Goal: Task Accomplishment & Management: Manage account settings

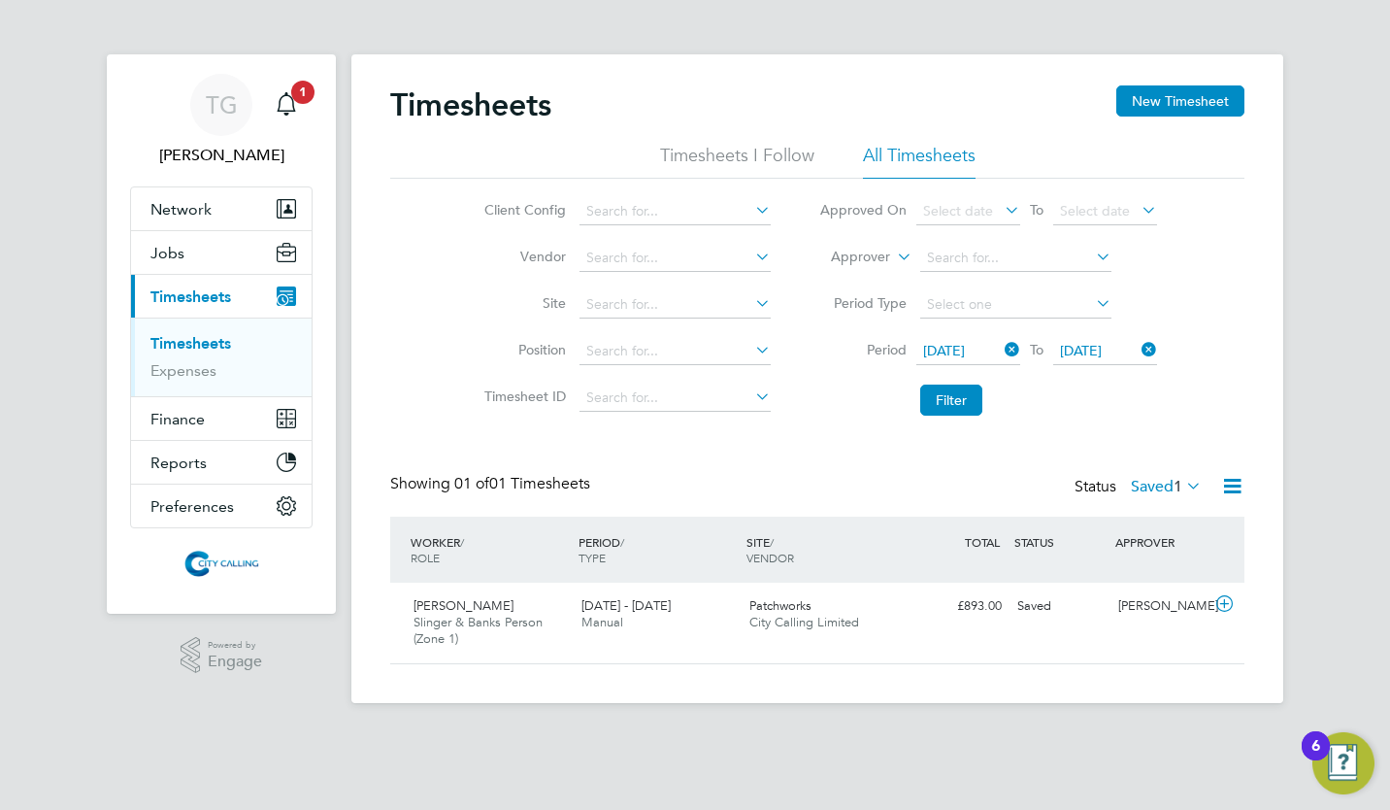
scroll to position [49, 168]
click at [972, 404] on button "Filter" at bounding box center [951, 399] width 62 height 31
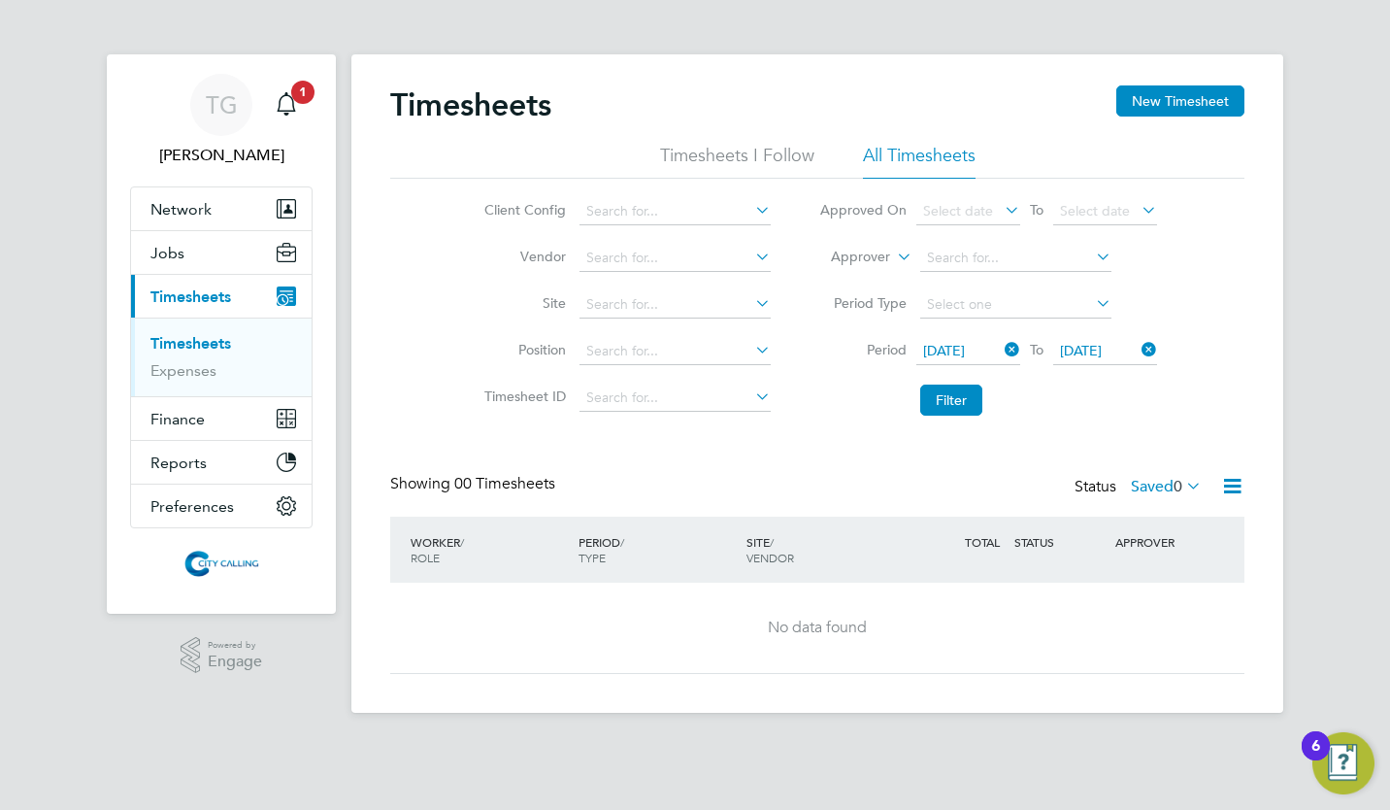
click at [1148, 486] on label "Saved 0" at bounding box center [1166, 486] width 71 height 19
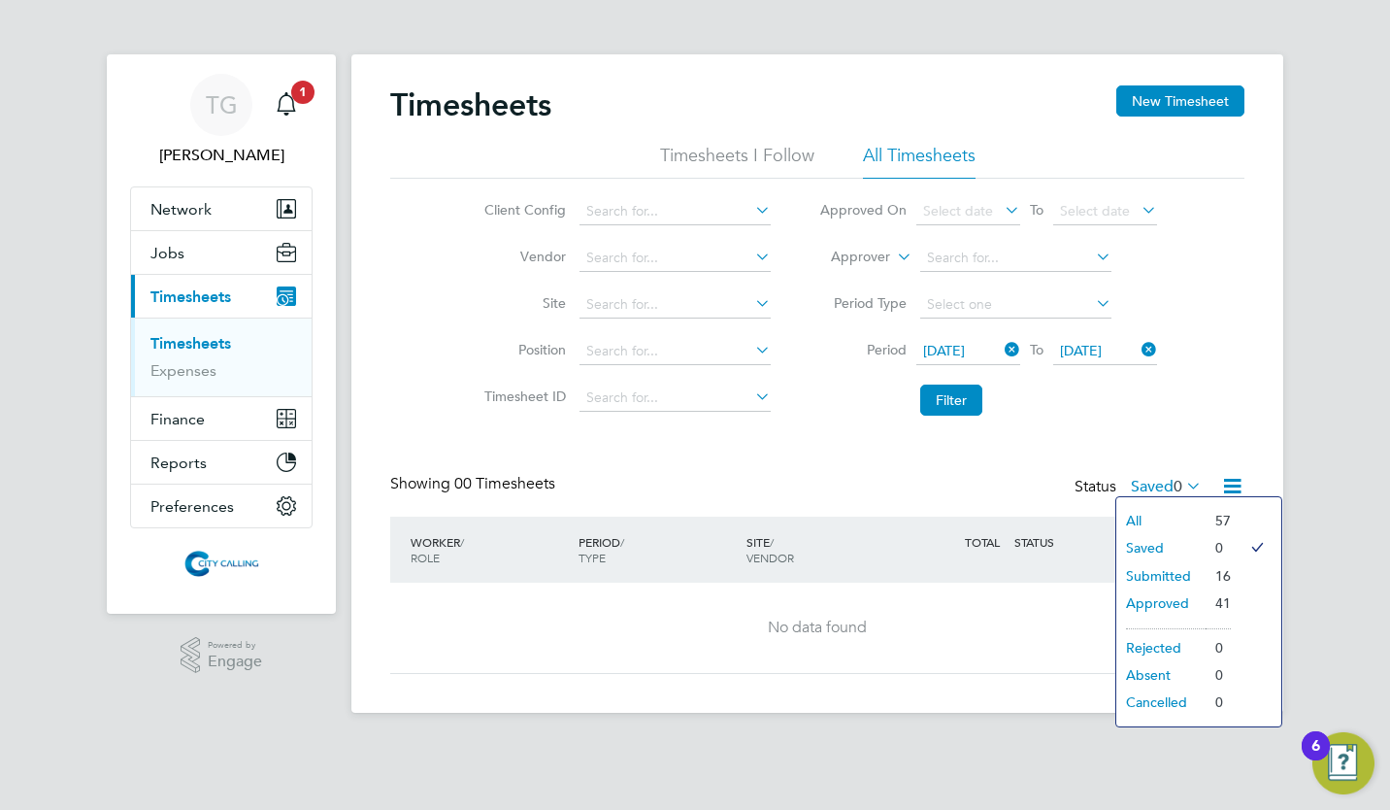
click at [872, 454] on div "Timesheets New Timesheet Timesheets I Follow All Timesheets Client Config Vendo…" at bounding box center [817, 379] width 854 height 588
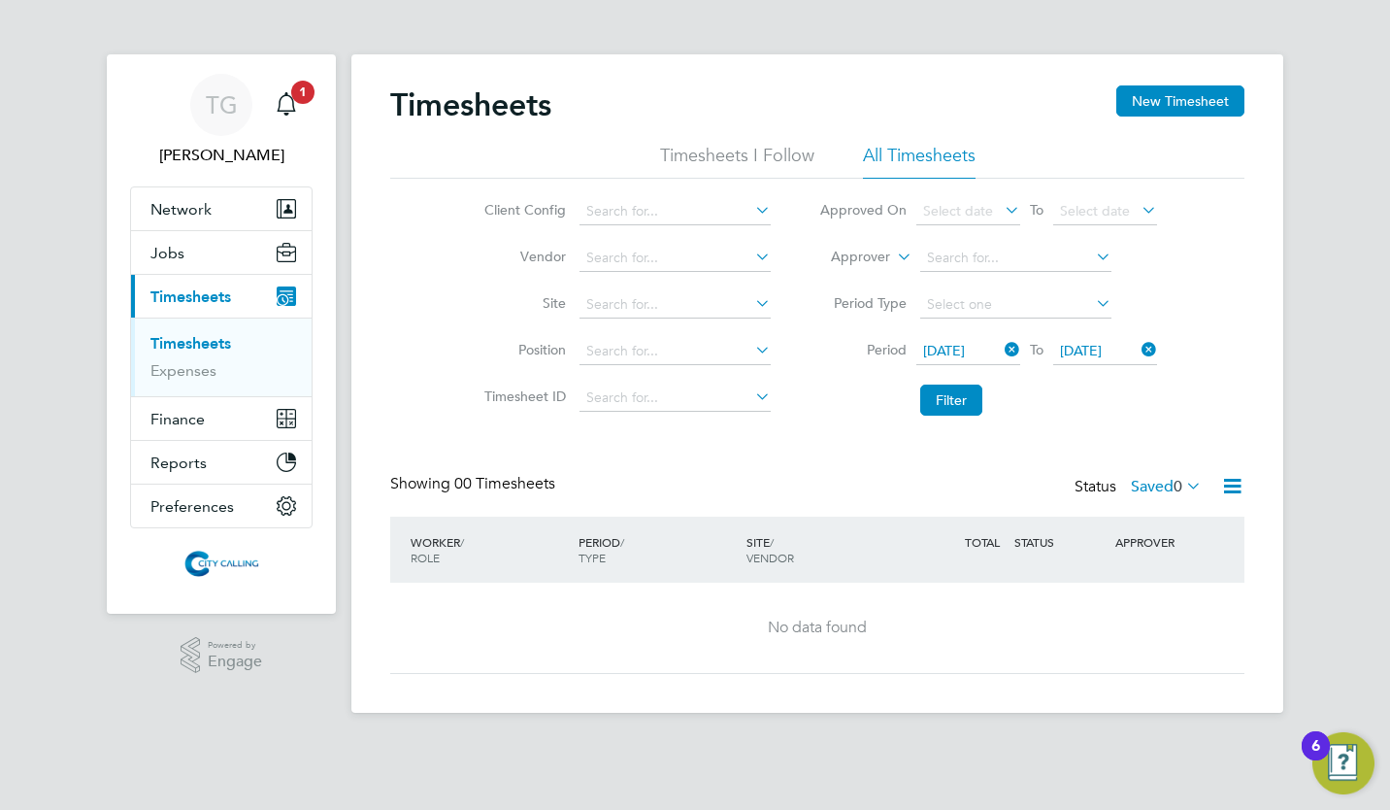
click at [965, 348] on span "[DATE]" at bounding box center [944, 350] width 42 height 17
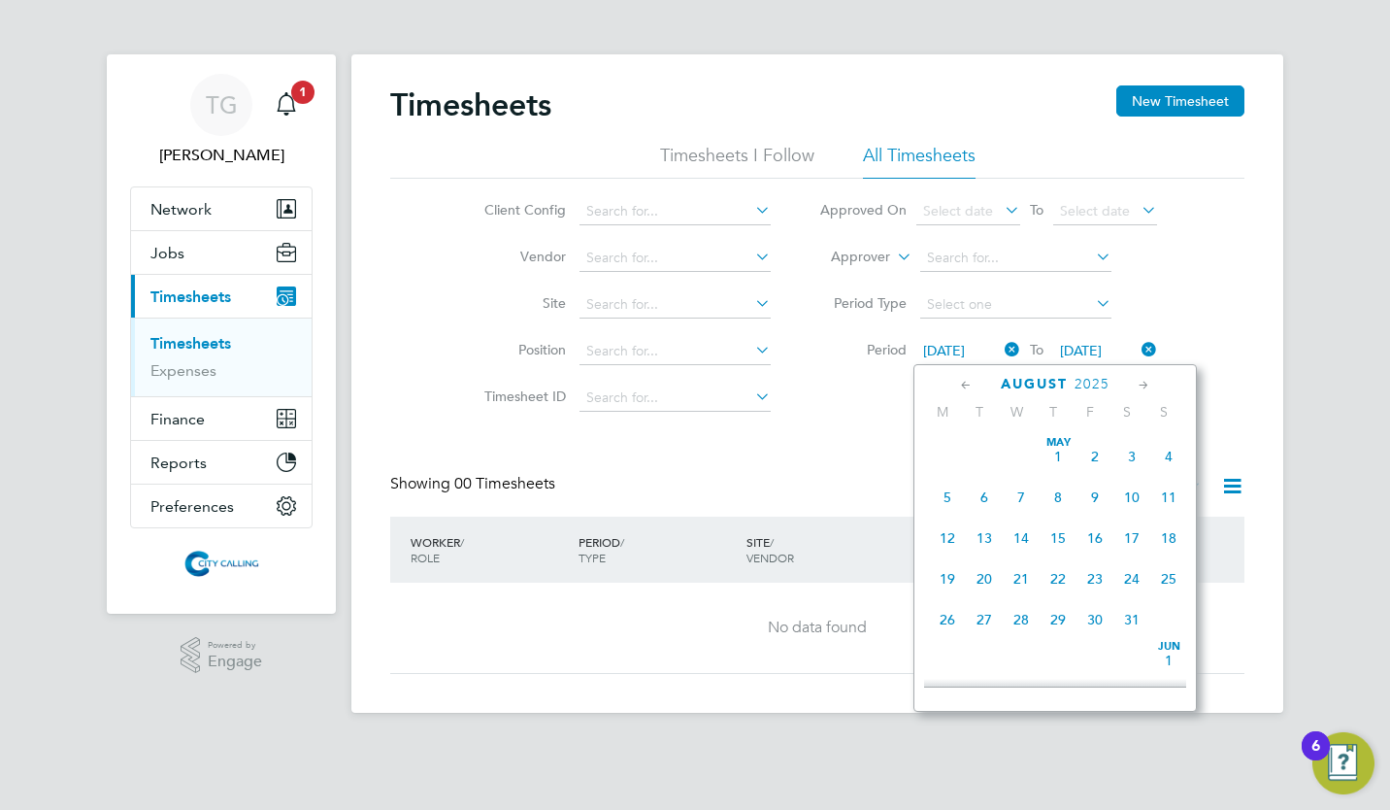
scroll to position [622, 0]
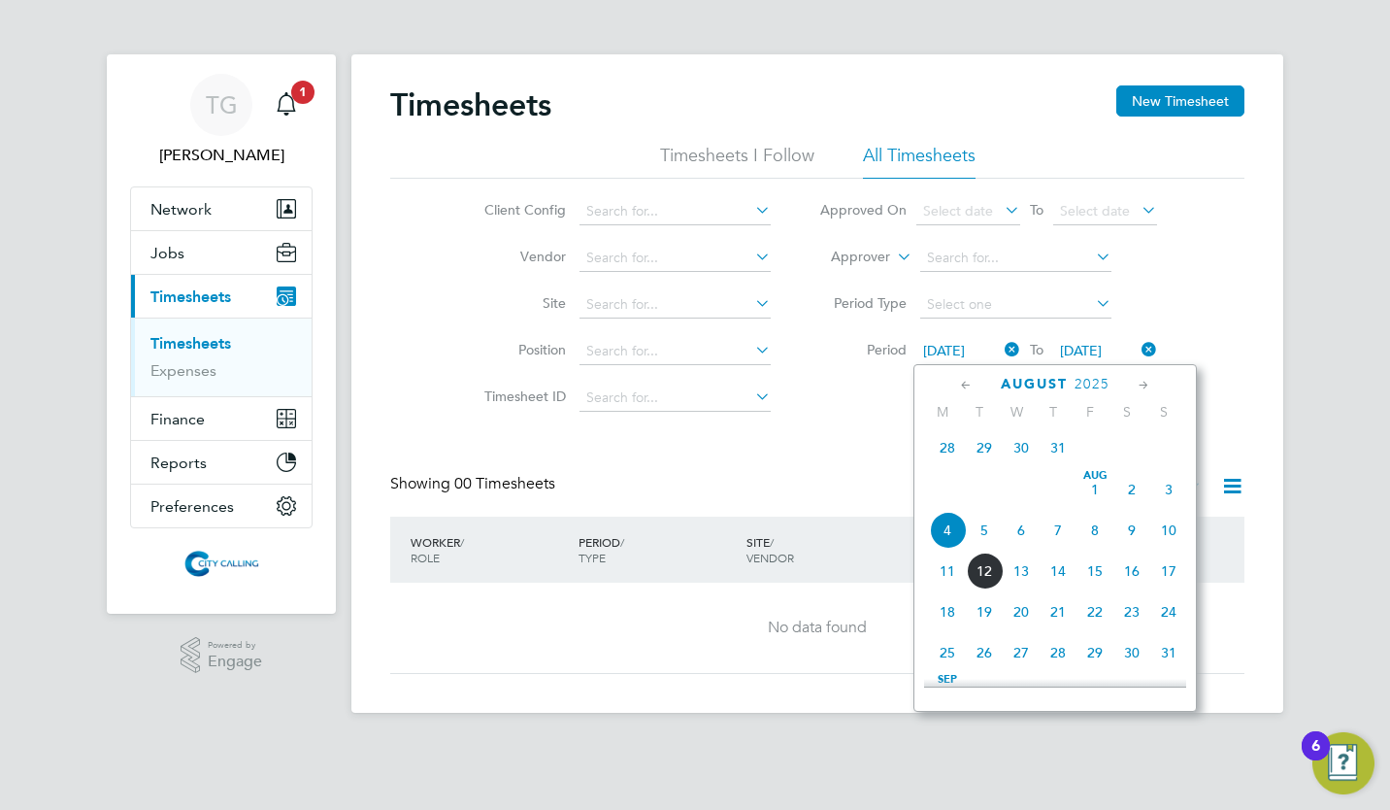
click at [951, 451] on span "28" at bounding box center [947, 447] width 37 height 37
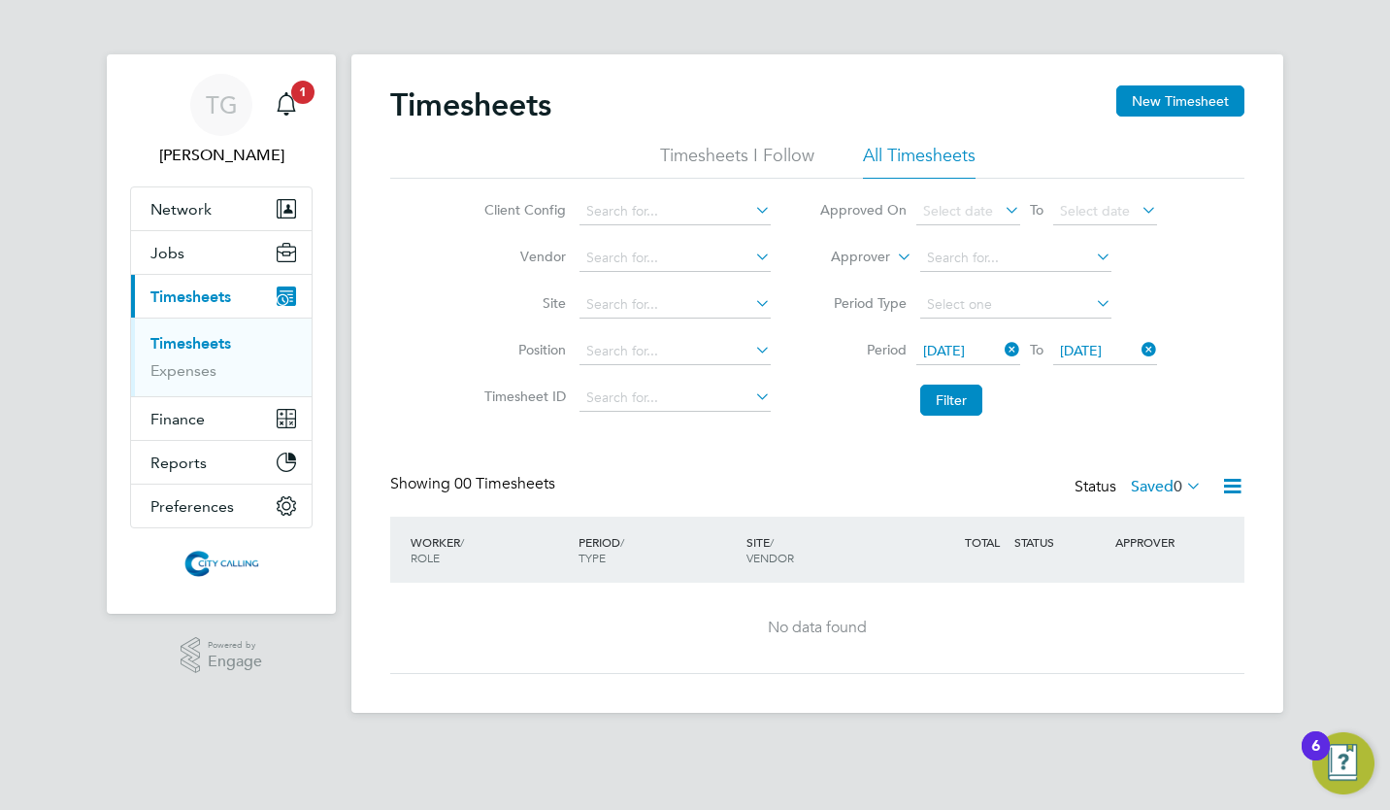
click at [1097, 348] on span "[DATE]" at bounding box center [1081, 350] width 42 height 17
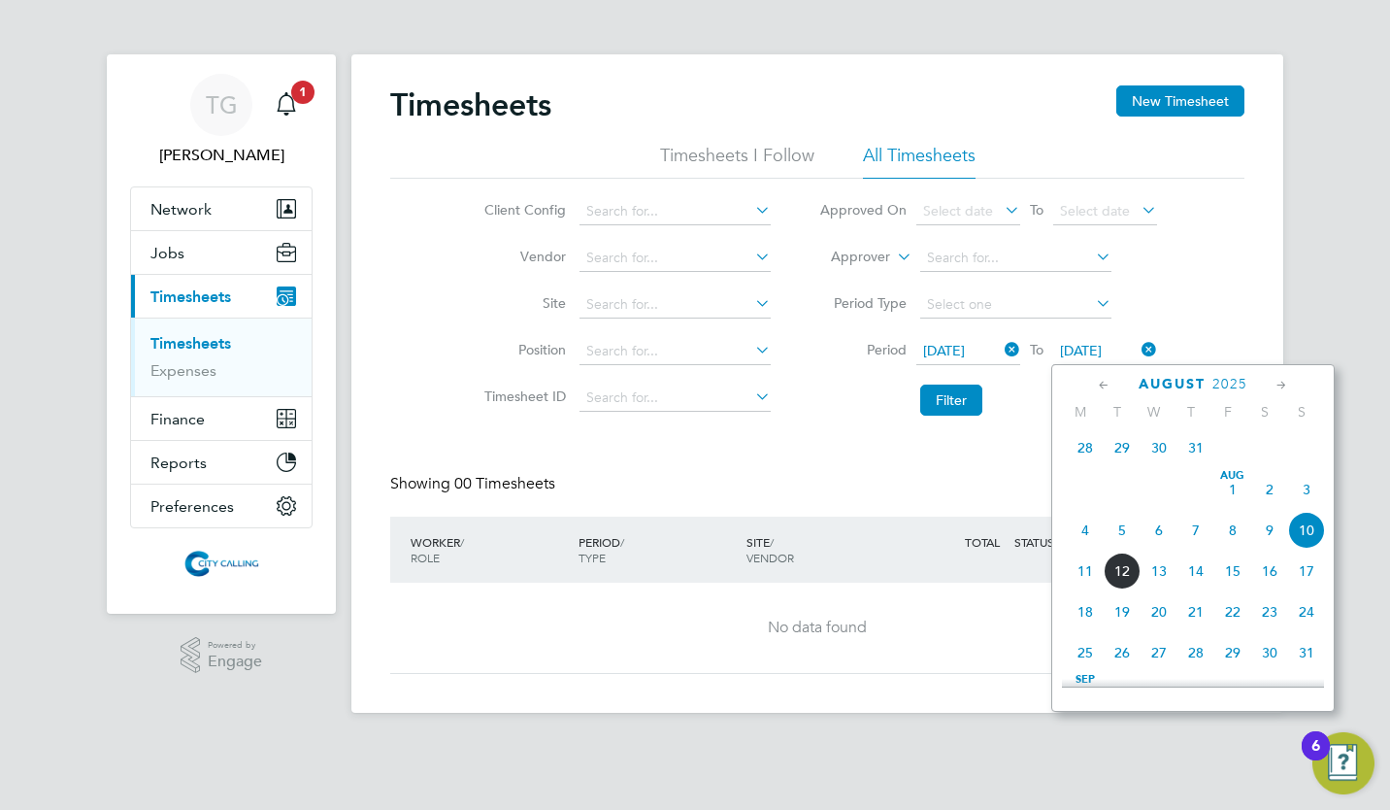
click at [1305, 494] on span "3" at bounding box center [1306, 489] width 37 height 37
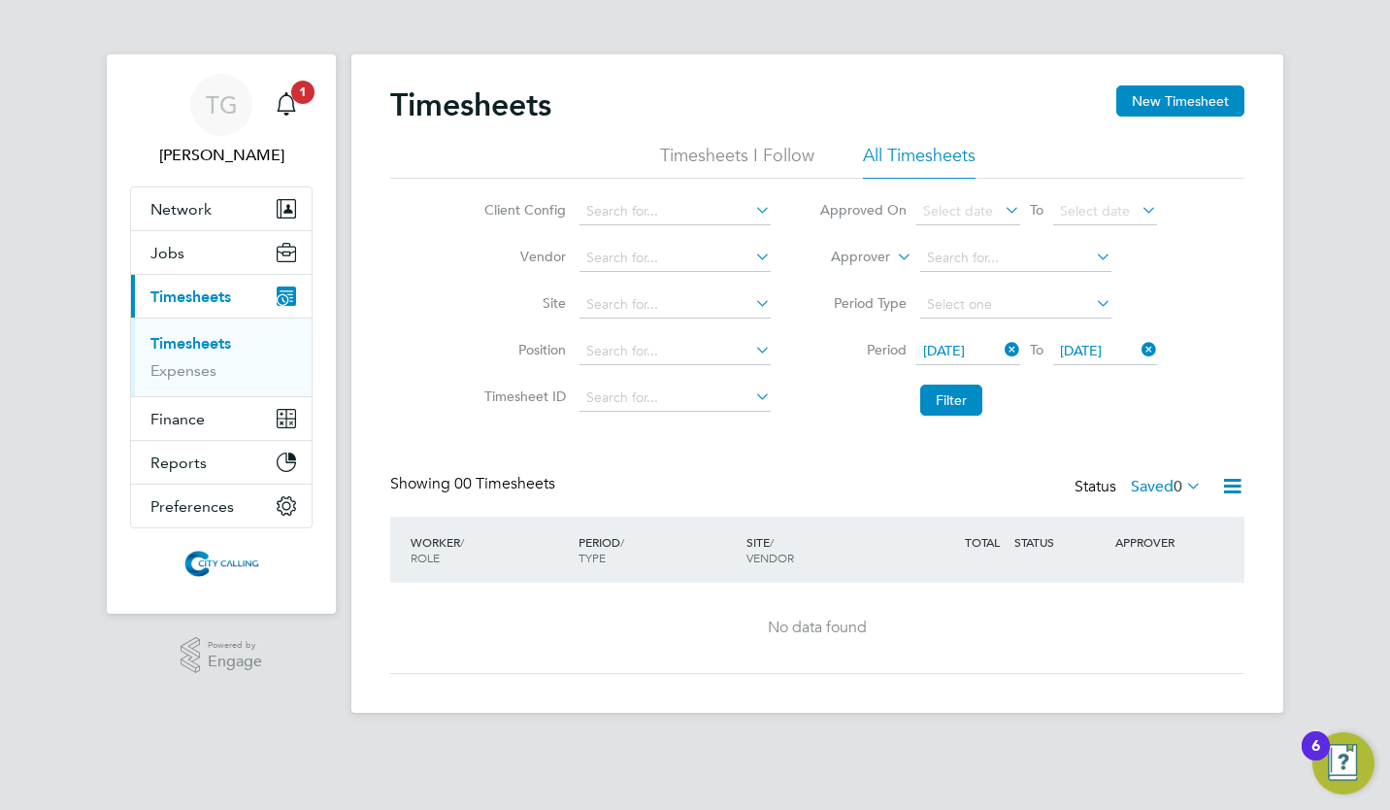
click at [948, 399] on button "Filter" at bounding box center [951, 399] width 62 height 31
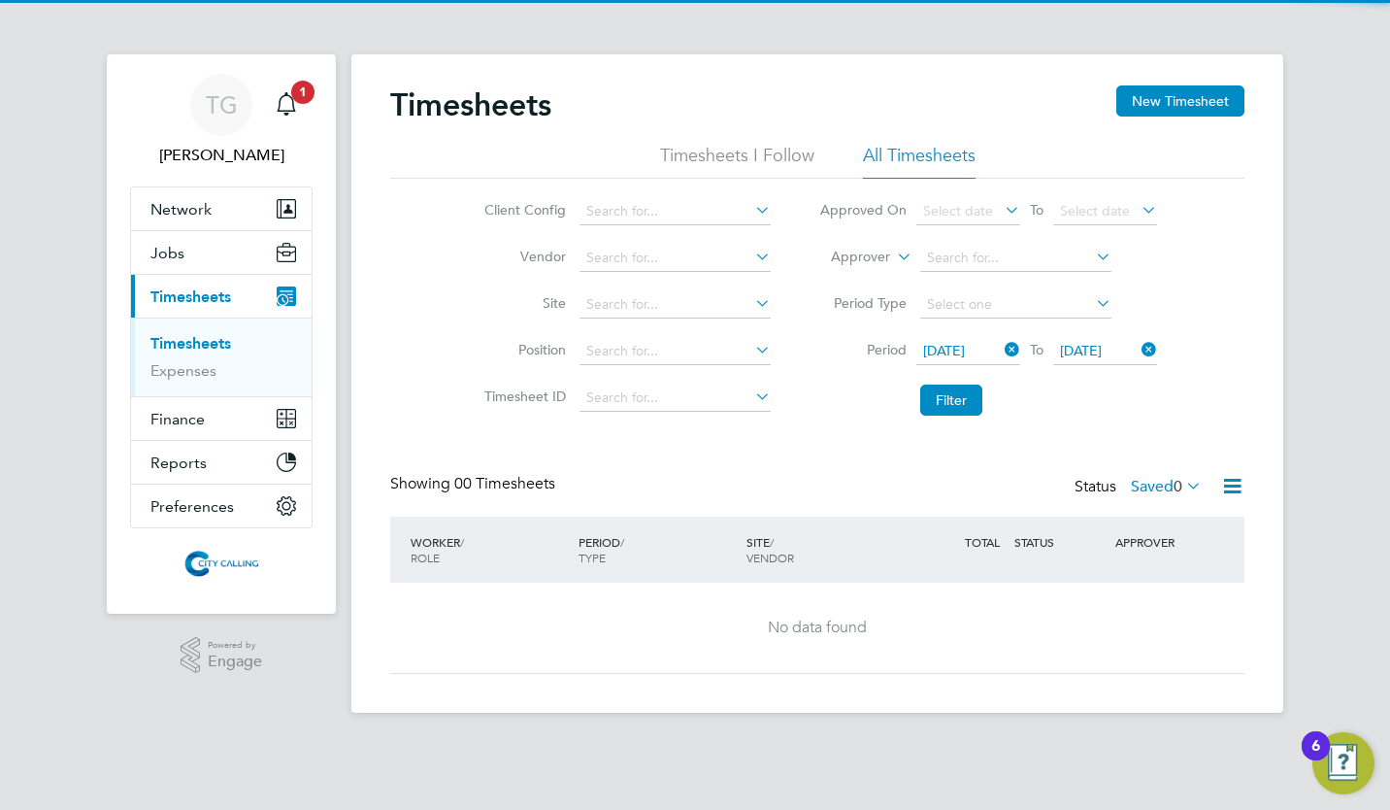
click at [1138, 487] on label "Saved 0" at bounding box center [1166, 486] width 71 height 19
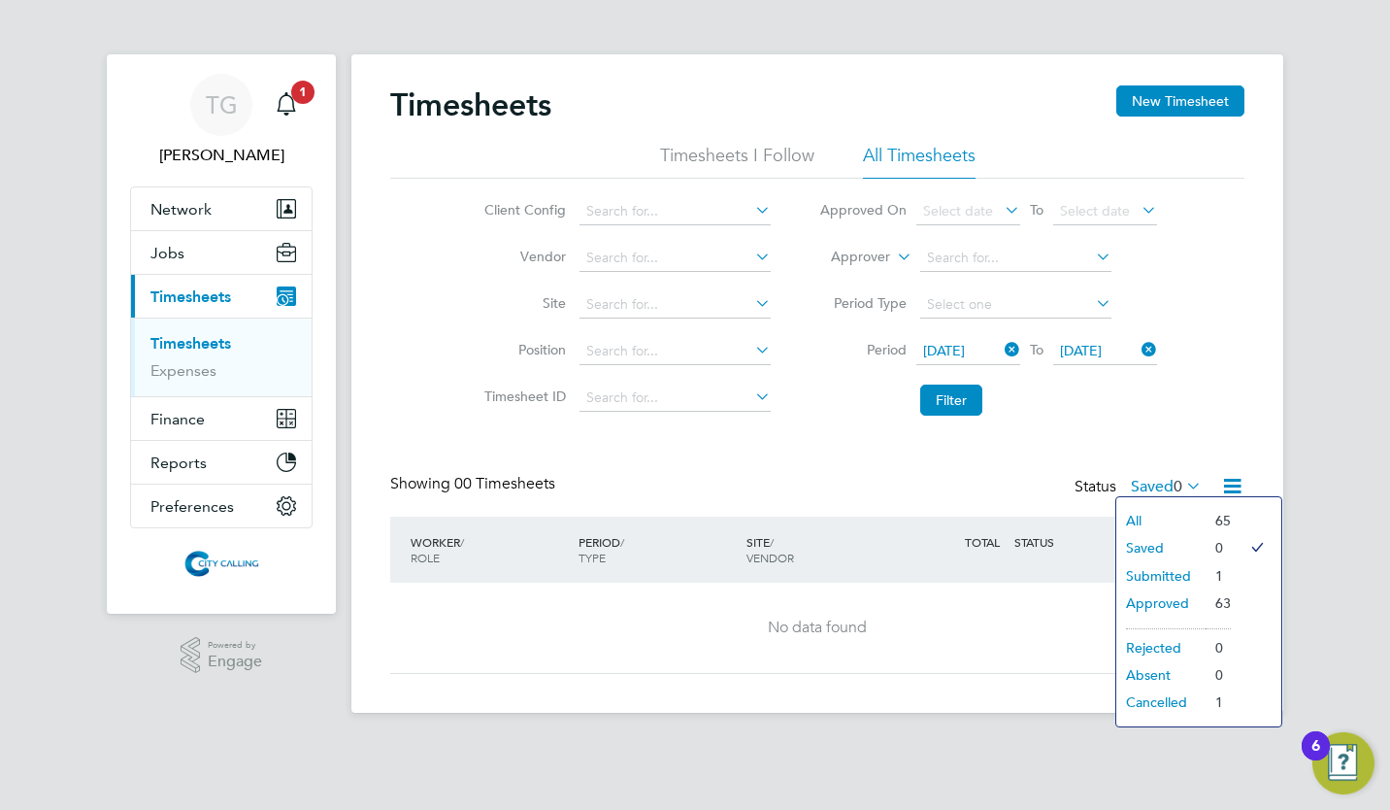
click at [1152, 575] on li "Submitted" at bounding box center [1160, 575] width 89 height 27
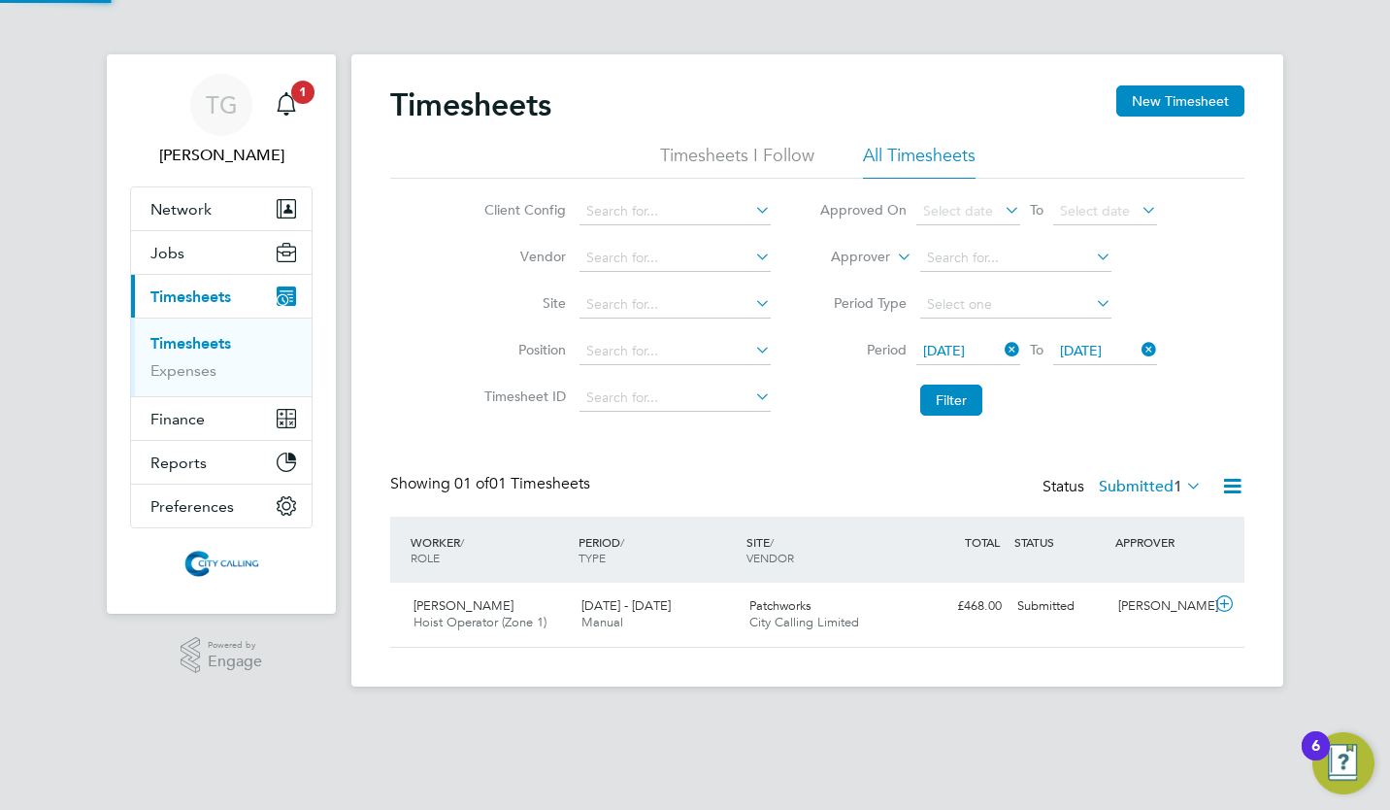
scroll to position [49, 168]
click at [172, 251] on span "Jobs" at bounding box center [167, 253] width 34 height 18
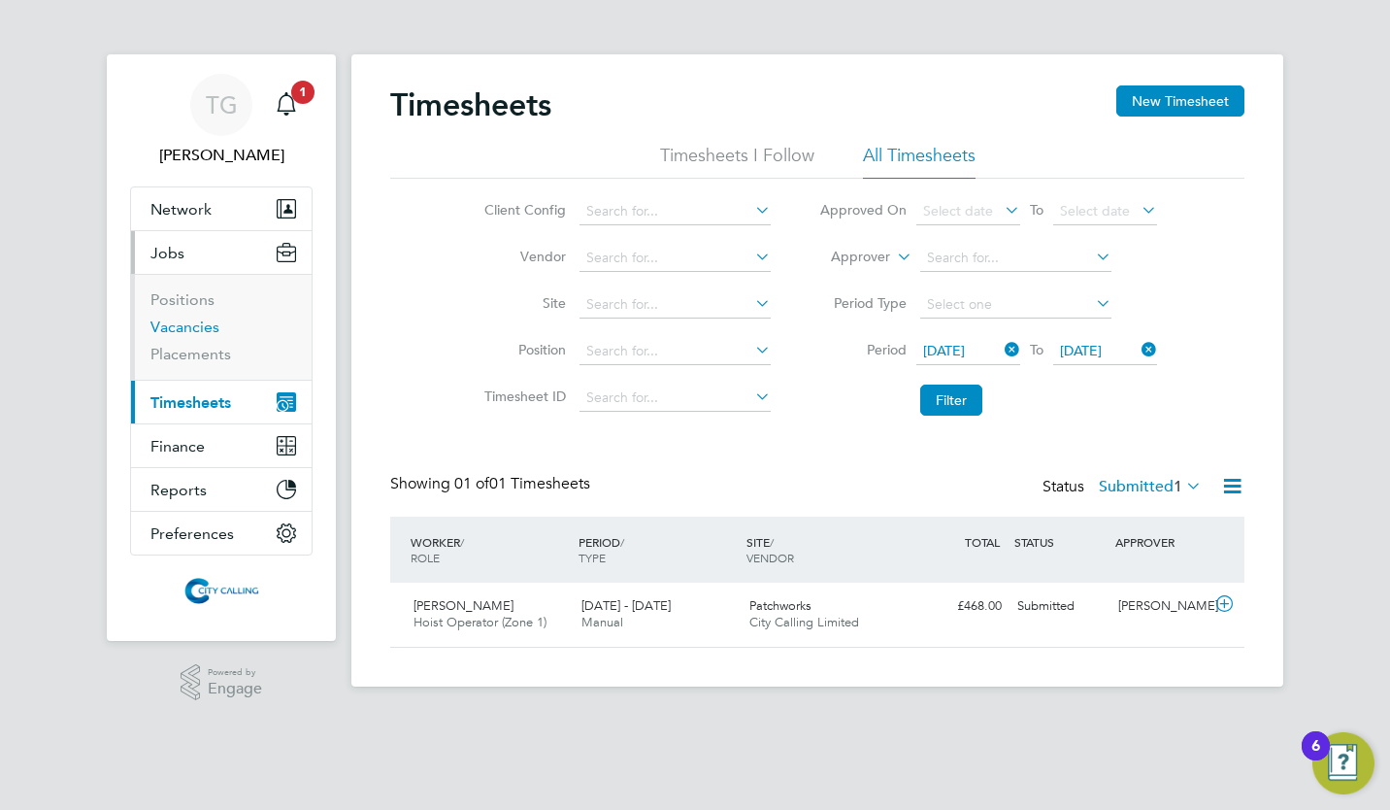
click at [201, 334] on link "Vacancies" at bounding box center [184, 326] width 69 height 18
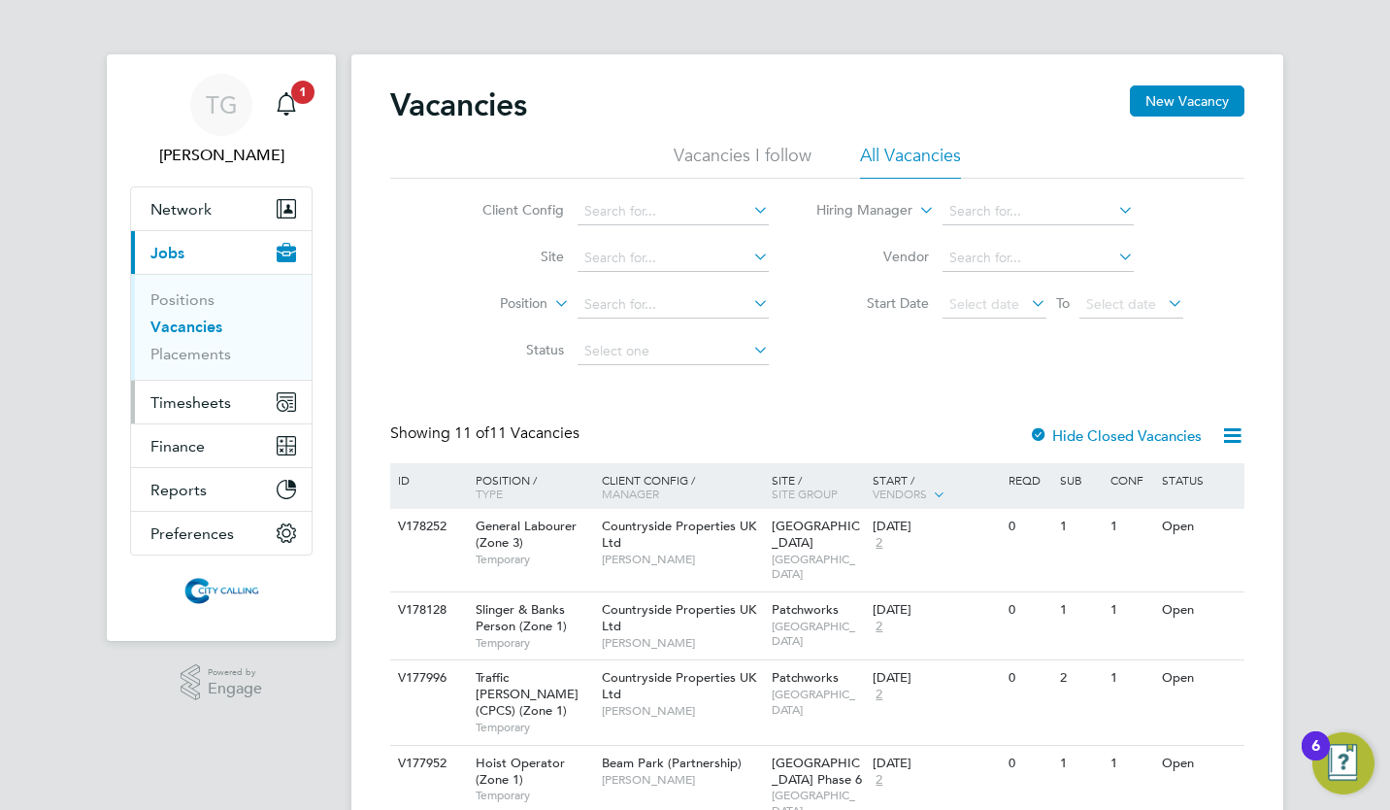
click at [217, 402] on span "Timesheets" at bounding box center [190, 402] width 81 height 18
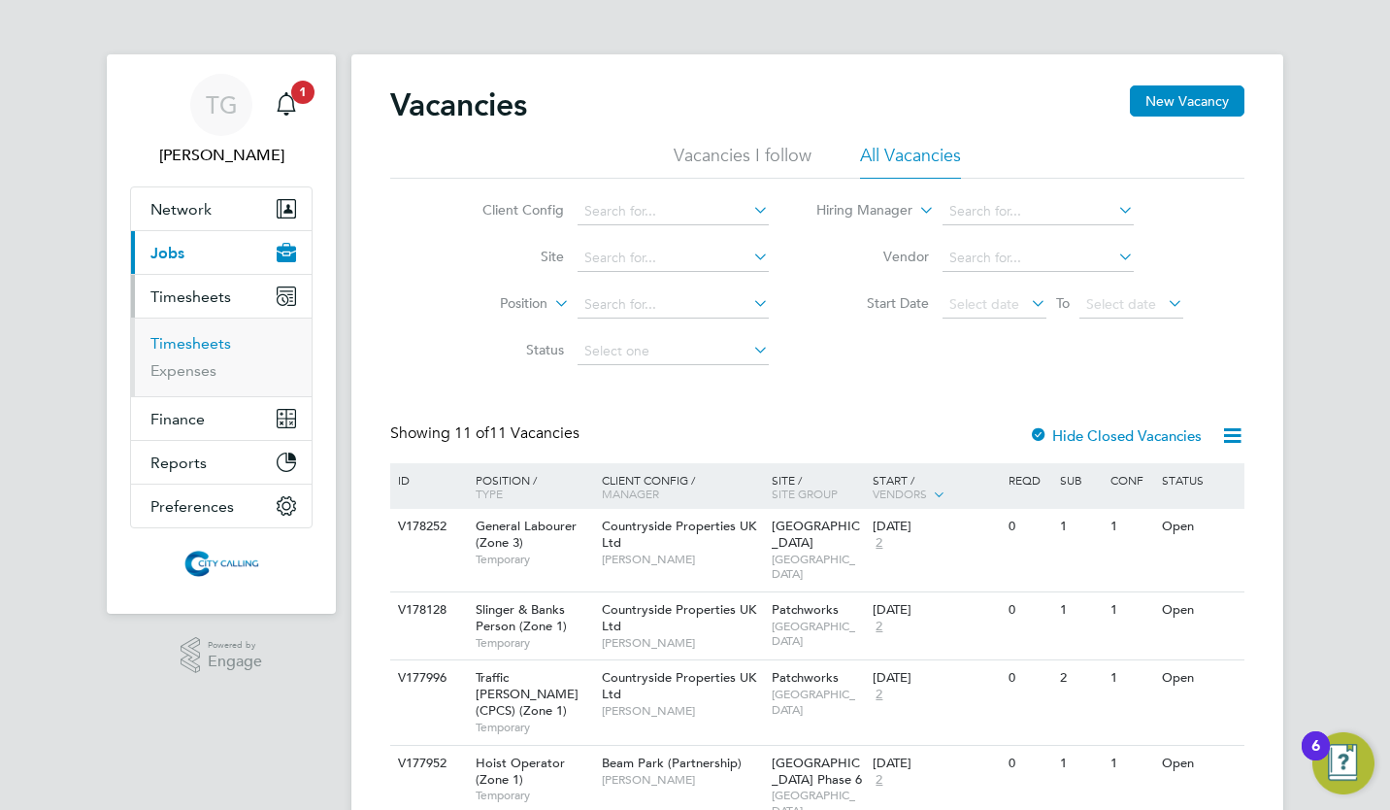
click at [211, 348] on link "Timesheets" at bounding box center [190, 343] width 81 height 18
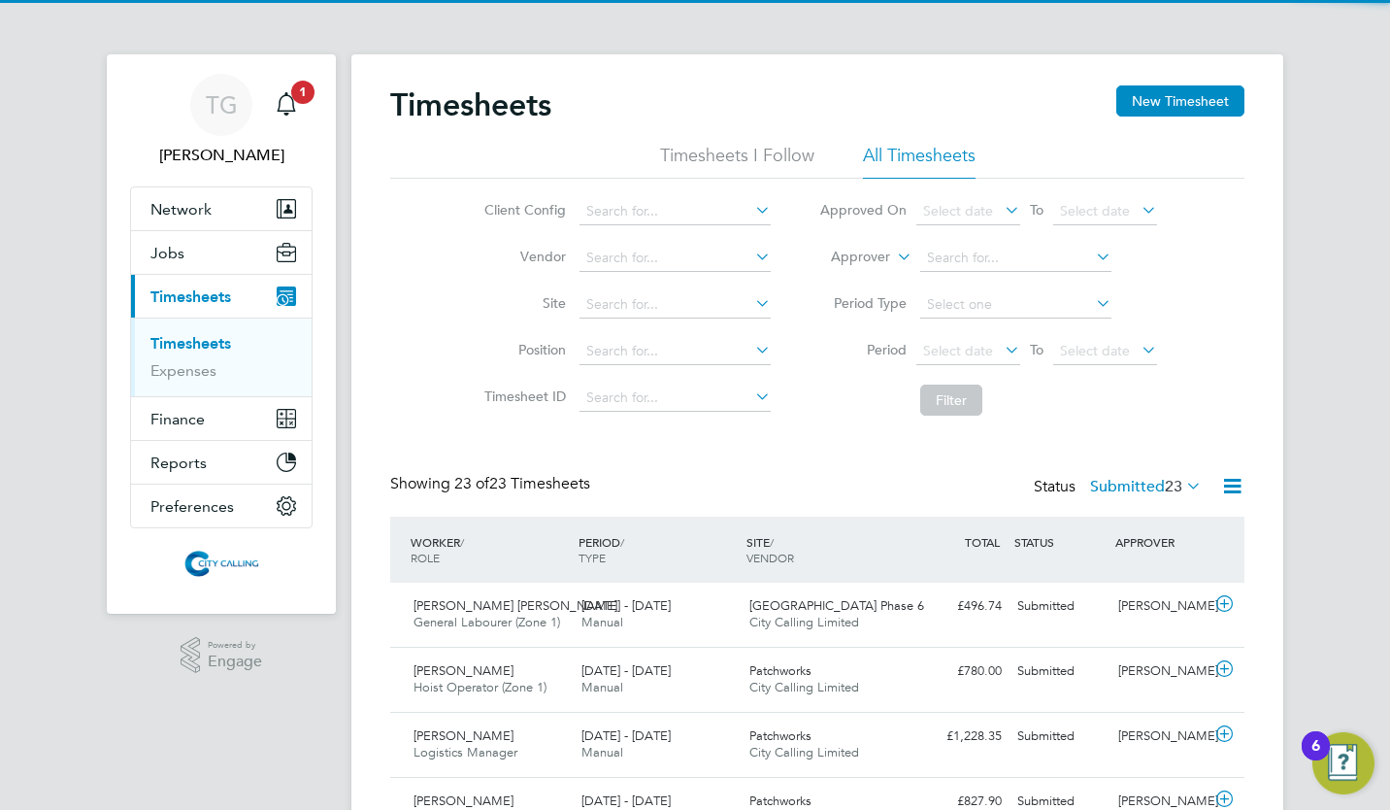
click at [911, 297] on li "Period Type" at bounding box center [988, 304] width 386 height 47
